Goal: Task Accomplishment & Management: Complete application form

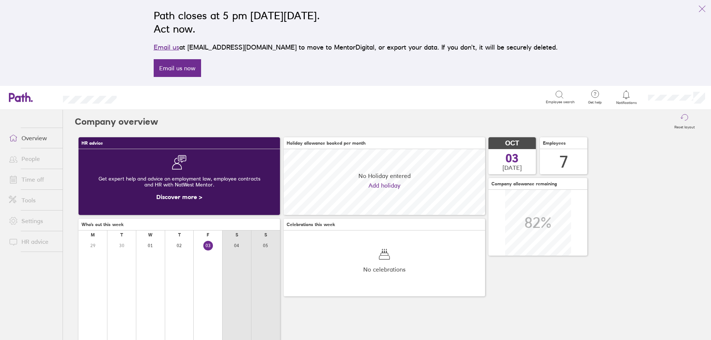
scroll to position [66, 201]
click at [31, 179] on link "Time off" at bounding box center [33, 179] width 60 height 15
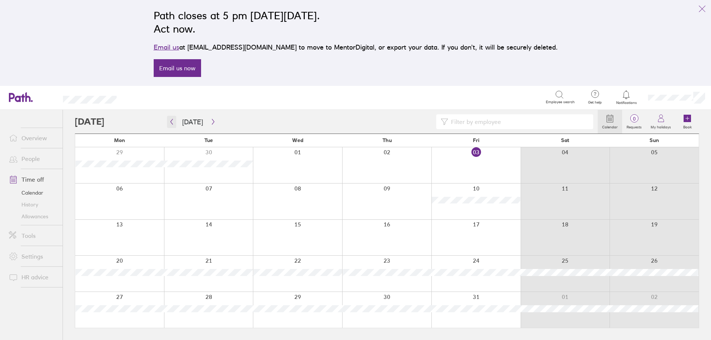
click at [168, 123] on button "button" at bounding box center [171, 122] width 9 height 12
click at [468, 269] on div at bounding box center [475, 274] width 89 height 36
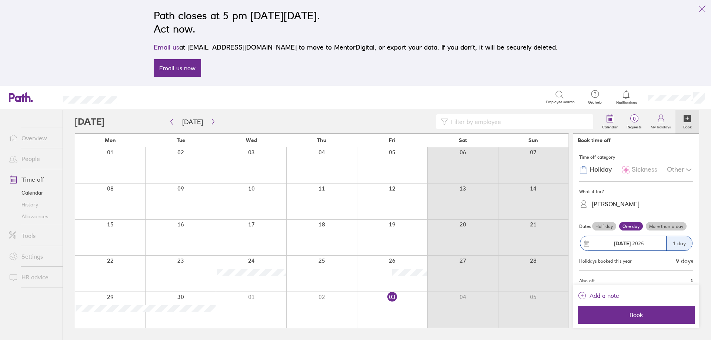
scroll to position [17, 0]
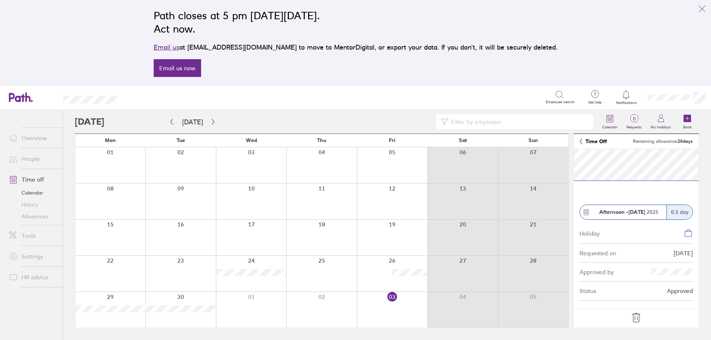
click at [675, 214] on div "0.5 day" at bounding box center [679, 212] width 26 height 14
click at [699, 7] on icon "link" at bounding box center [701, 8] width 9 height 9
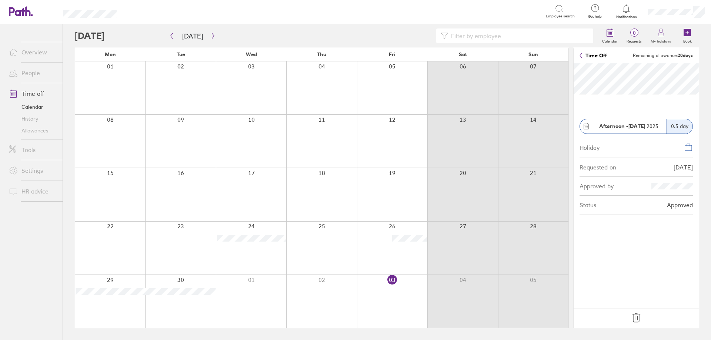
click at [637, 314] on icon at bounding box center [636, 318] width 12 height 12
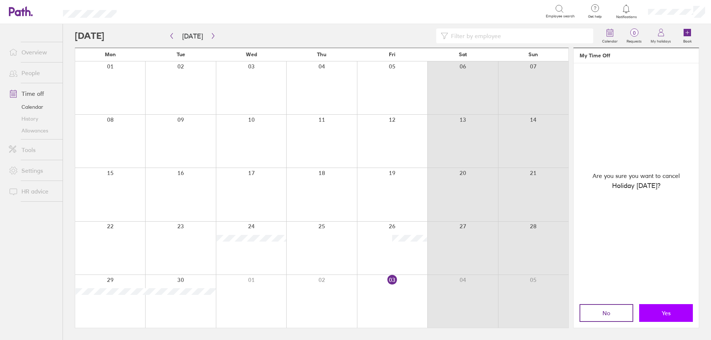
click at [663, 311] on span "Yes" at bounding box center [666, 313] width 9 height 7
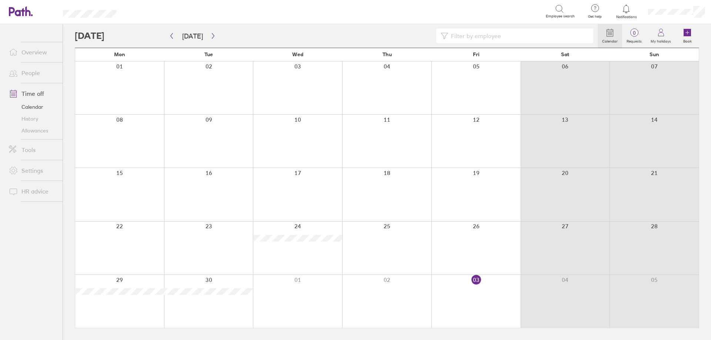
click at [466, 243] on div at bounding box center [475, 248] width 89 height 53
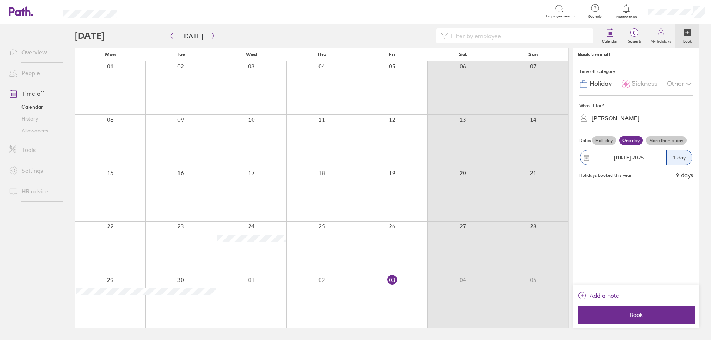
click at [610, 127] on div "Who's it for? [PERSON_NAME]" at bounding box center [636, 113] width 114 height 34
click at [609, 119] on div "[PERSON_NAME]" at bounding box center [616, 118] width 48 height 7
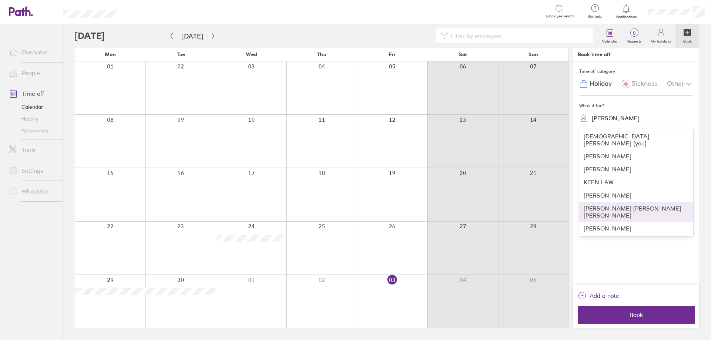
click at [604, 202] on div "[PERSON_NAME] [PERSON_NAME] [PERSON_NAME]" at bounding box center [636, 212] width 114 height 20
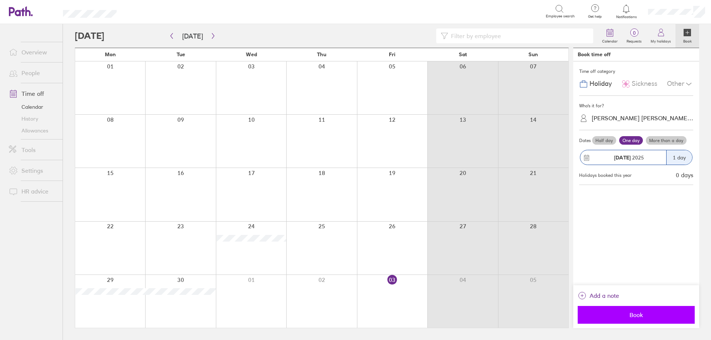
click at [618, 312] on span "Book" at bounding box center [636, 315] width 107 height 7
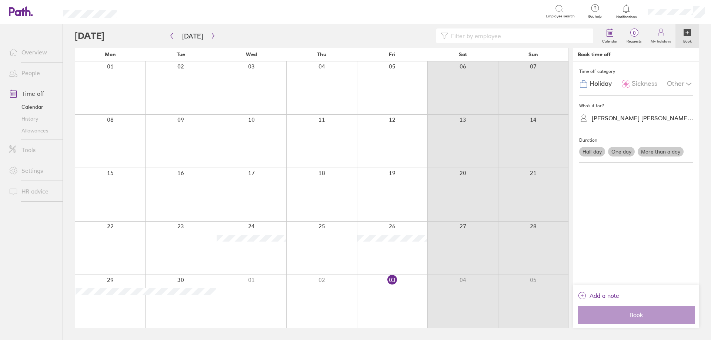
click at [303, 256] on div at bounding box center [321, 248] width 70 height 53
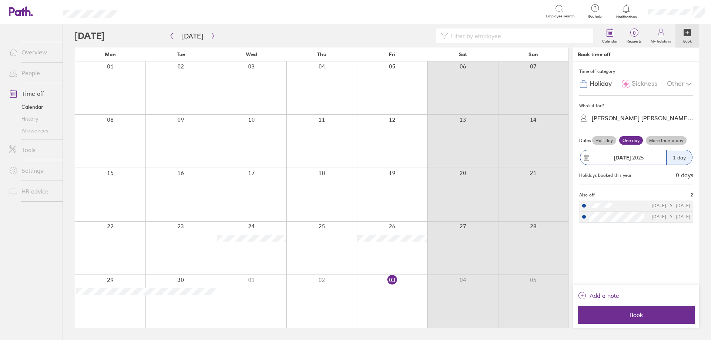
click at [640, 81] on span "Sickness" at bounding box center [645, 84] width 26 height 8
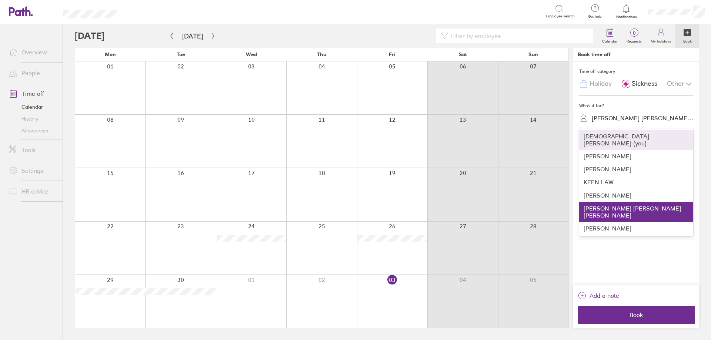
click at [619, 121] on div "[PERSON_NAME] [PERSON_NAME] [PERSON_NAME]" at bounding box center [643, 118] width 102 height 7
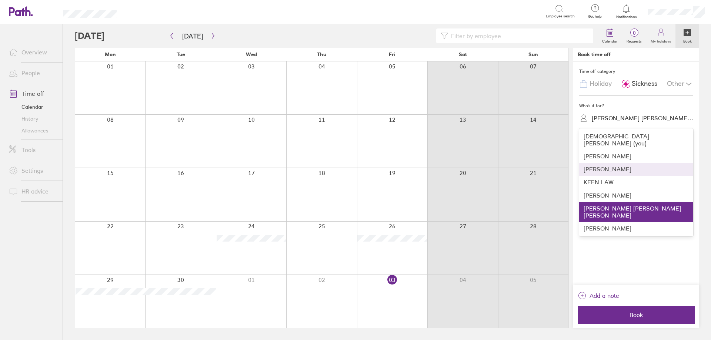
click at [613, 164] on div "[PERSON_NAME]" at bounding box center [636, 169] width 114 height 13
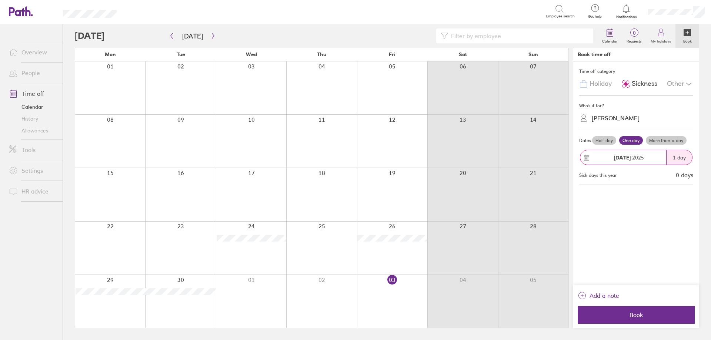
click at [331, 251] on div at bounding box center [321, 248] width 70 height 53
click at [661, 141] on label "More than a day" at bounding box center [666, 140] width 41 height 9
click at [0, 0] on input "More than a day" at bounding box center [0, 0] width 0 height 0
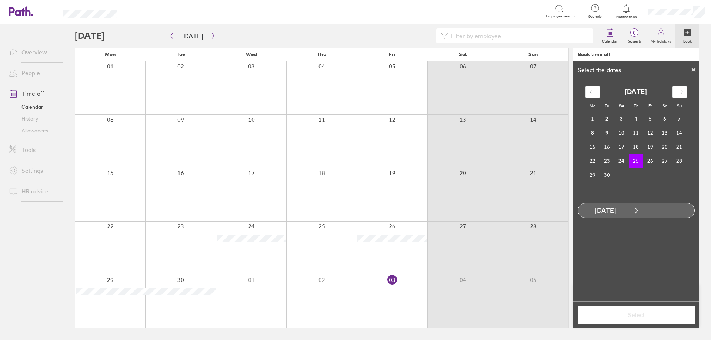
click at [639, 162] on td "25" at bounding box center [636, 161] width 14 height 14
click at [649, 162] on td "26" at bounding box center [650, 161] width 14 height 14
click at [641, 314] on span "Select" at bounding box center [636, 315] width 107 height 7
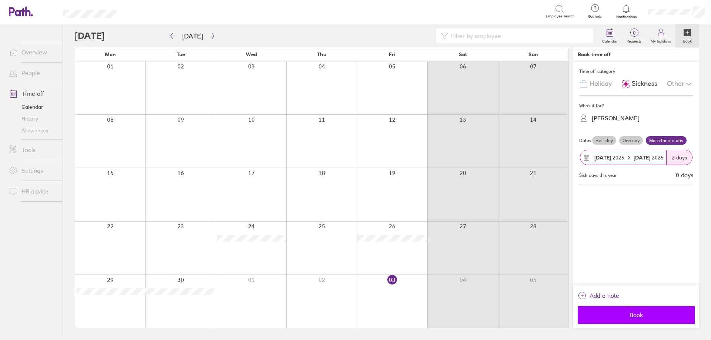
click at [635, 315] on span "Book" at bounding box center [636, 315] width 107 height 7
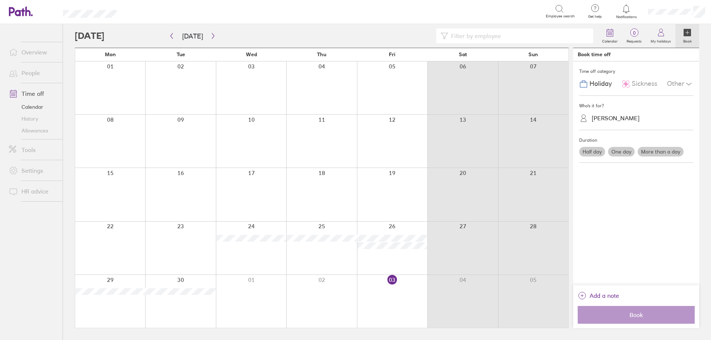
click at [28, 75] on link "People" at bounding box center [33, 73] width 60 height 15
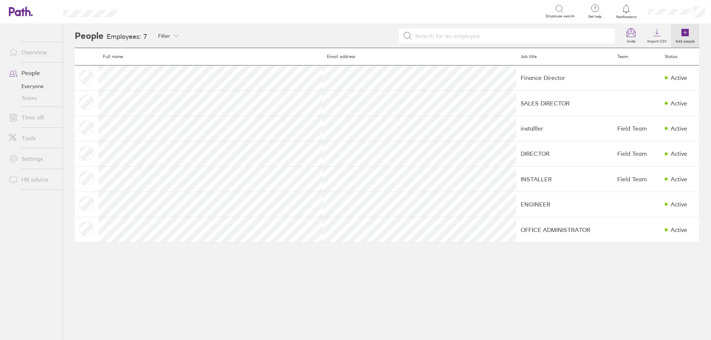
click at [681, 36] on icon at bounding box center [684, 32] width 7 height 7
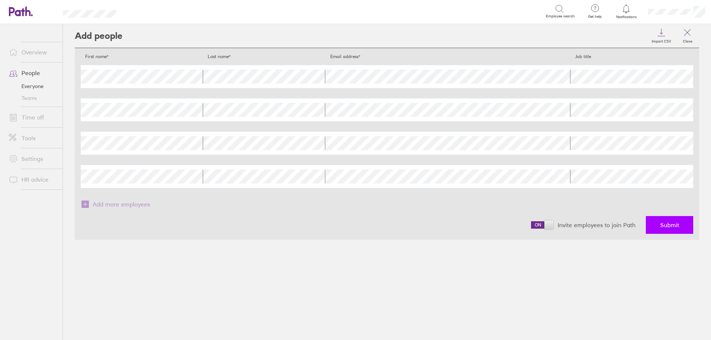
click at [658, 225] on button "Submit" at bounding box center [669, 225] width 47 height 18
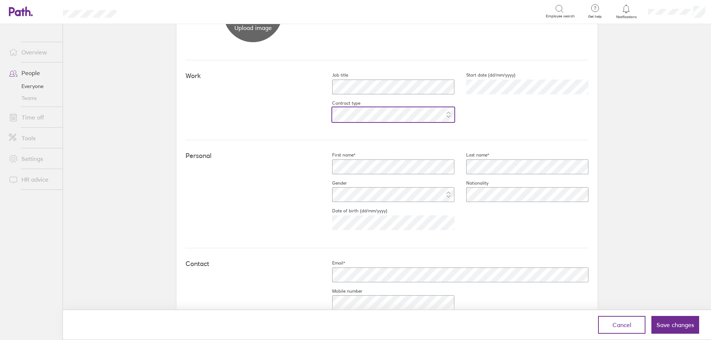
scroll to position [111, 0]
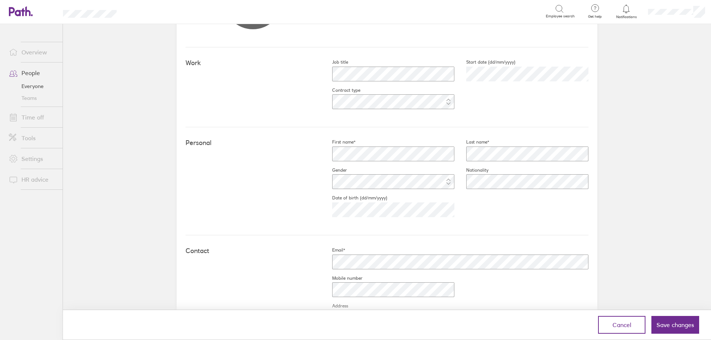
click at [475, 201] on div "First name* Last name* Gender Nationality Date of birth (dd/mm/yyyy) [DEMOGRAPH…" at bounding box center [454, 181] width 268 height 84
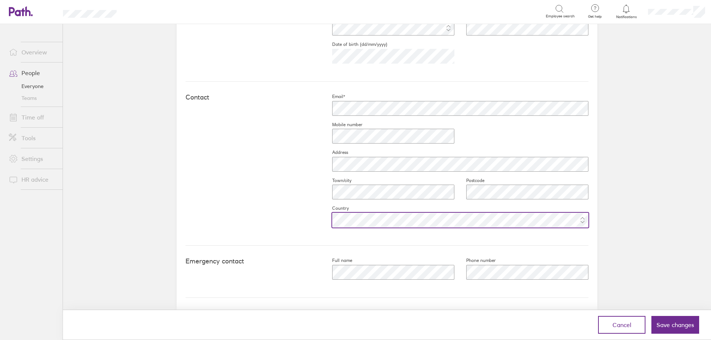
scroll to position [267, 0]
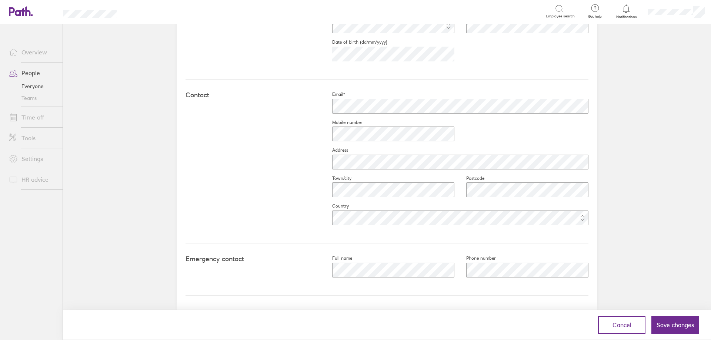
click at [592, 253] on div "Work Job title Start date (dd/mm/yyyy) [DATE] Contract type Personal First name…" at bounding box center [387, 116] width 421 height 449
click at [661, 324] on span "Save changes" at bounding box center [674, 325] width 37 height 7
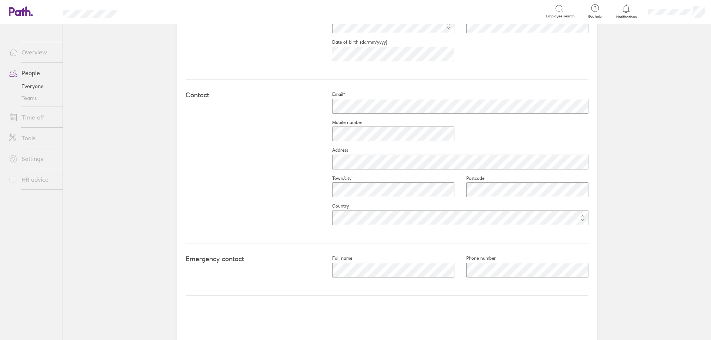
click at [29, 117] on link "Time off" at bounding box center [33, 117] width 60 height 15
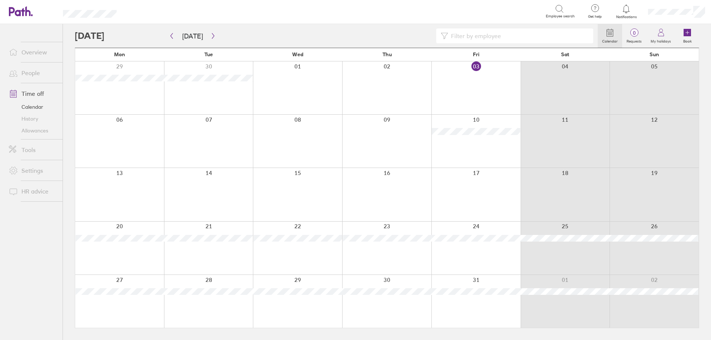
click at [474, 91] on div at bounding box center [475, 87] width 89 height 53
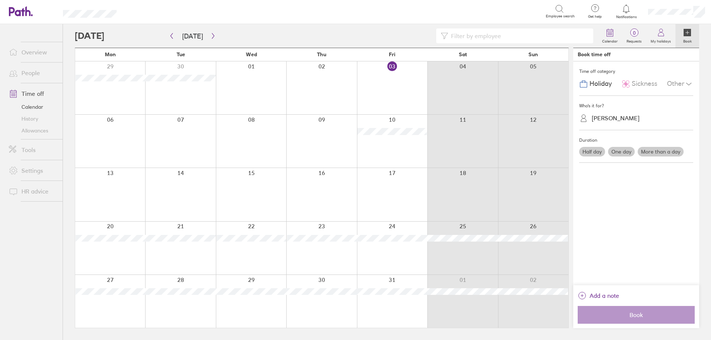
click at [643, 86] on span "Sickness" at bounding box center [645, 84] width 26 height 8
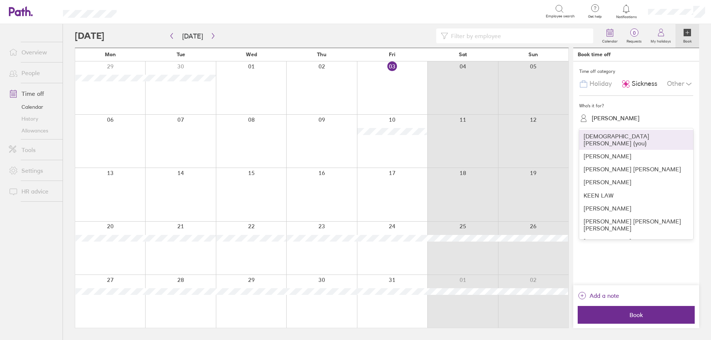
click at [612, 121] on div "[PERSON_NAME]" at bounding box center [616, 118] width 48 height 7
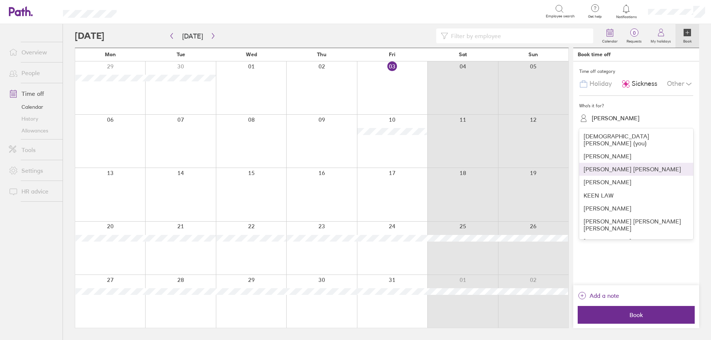
click at [614, 163] on div "[PERSON_NAME] [PERSON_NAME]" at bounding box center [636, 169] width 114 height 13
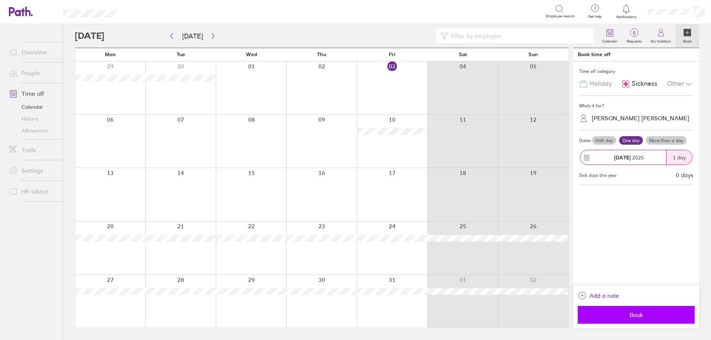
click at [613, 310] on button "Book" at bounding box center [635, 315] width 117 height 18
